Goal: Task Accomplishment & Management: Complete application form

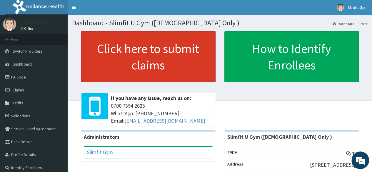
click at [147, 60] on link "Click here to submit claims" at bounding box center [148, 56] width 135 height 51
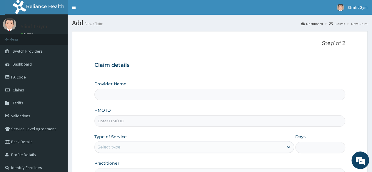
type input "Slimfit U Gym ([DEMOGRAPHIC_DATA] Only )"
type input "1"
click at [134, 120] on input "HMO ID" at bounding box center [219, 120] width 251 height 11
